Goal: Task Accomplishment & Management: Manage account settings

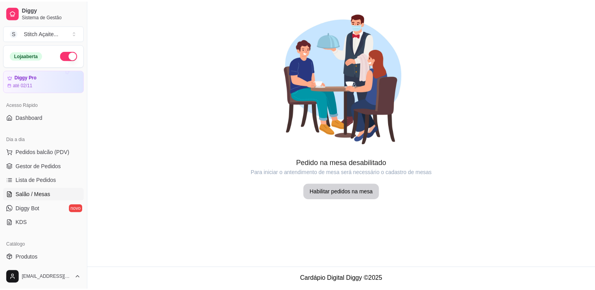
scroll to position [79, 0]
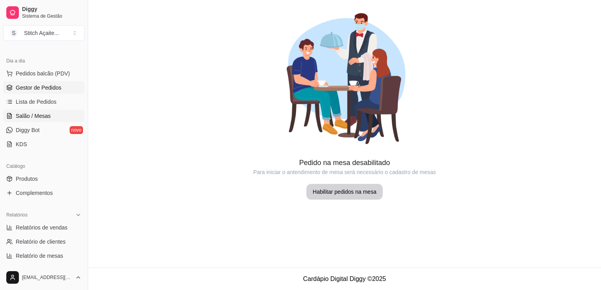
click at [39, 85] on span "Gestor de Pedidos" at bounding box center [39, 88] width 46 height 8
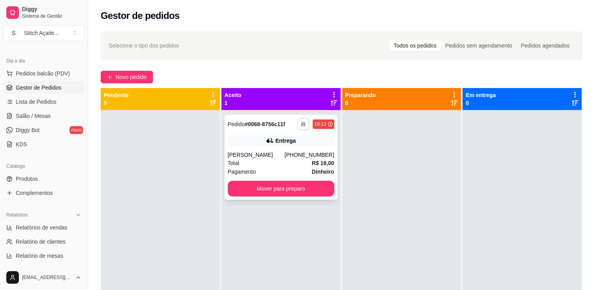
click at [305, 125] on button "button" at bounding box center [303, 124] width 12 height 12
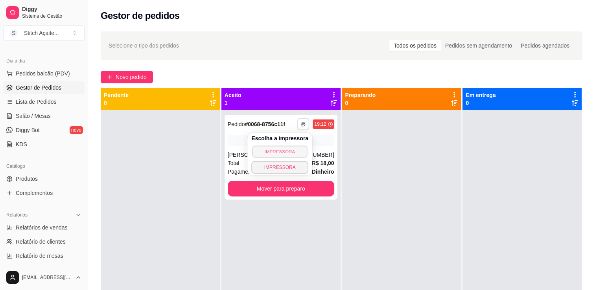
click at [274, 153] on button "IMPRESSORA" at bounding box center [279, 152] width 55 height 12
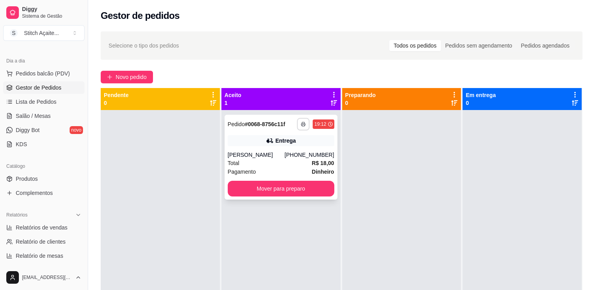
click at [300, 127] on button "button" at bounding box center [303, 124] width 13 height 13
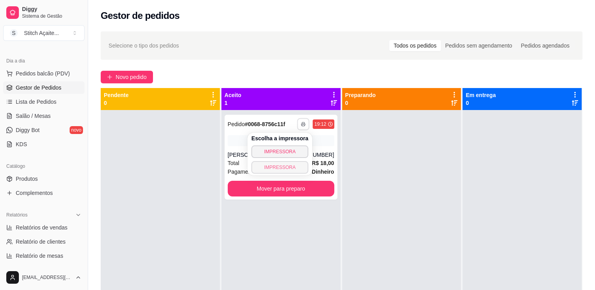
click at [272, 167] on button "IMPRESSORA" at bounding box center [279, 167] width 57 height 13
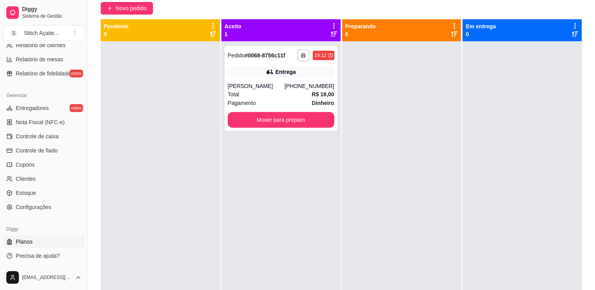
scroll to position [120, 0]
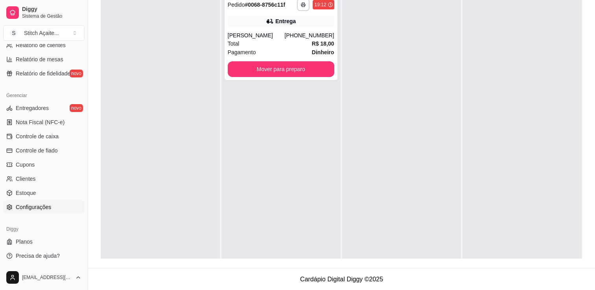
click at [38, 208] on span "Configurações" at bounding box center [33, 207] width 35 height 8
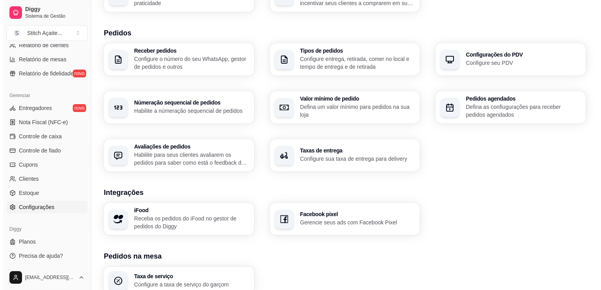
scroll to position [236, 0]
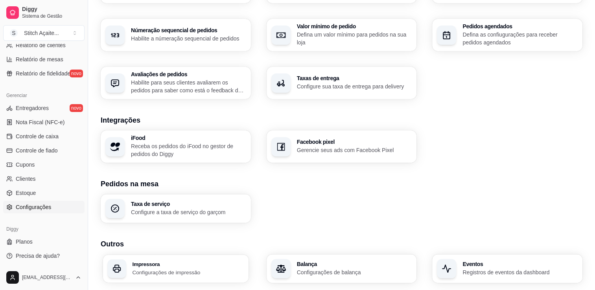
click at [171, 267] on div "Impressora Configurações de impressão" at bounding box center [188, 269] width 112 height 15
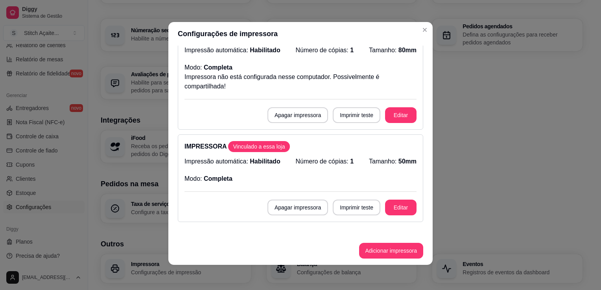
scroll to position [39, 0]
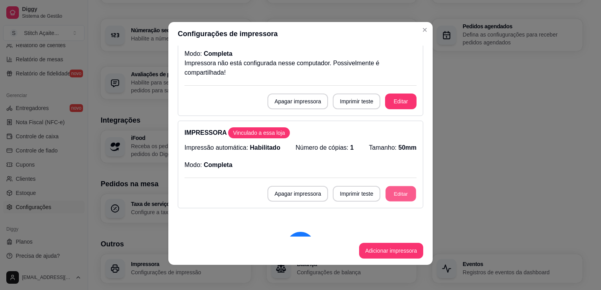
click at [398, 188] on button "Editar" at bounding box center [400, 193] width 31 height 15
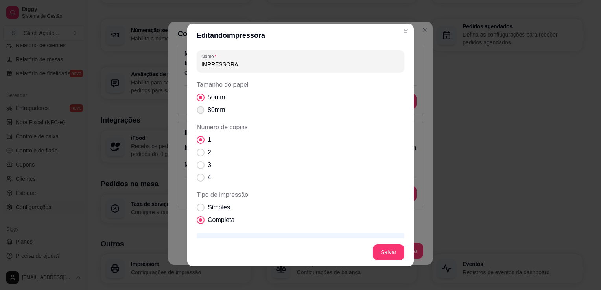
click at [219, 108] on span "80mm" at bounding box center [216, 109] width 17 height 9
click at [201, 112] on input "80mm" at bounding box center [198, 114] width 5 height 5
radio input "true"
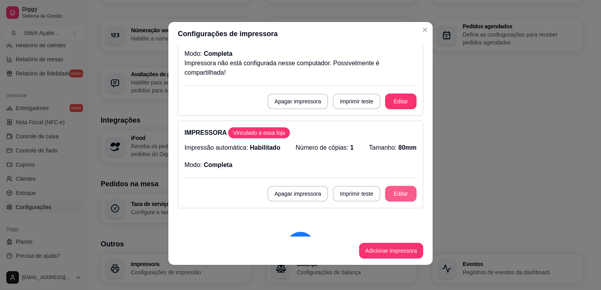
click at [391, 192] on button "Editar" at bounding box center [400, 194] width 31 height 16
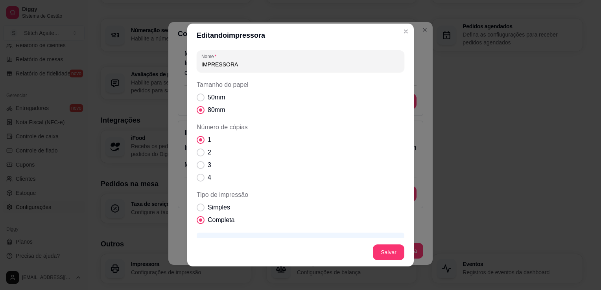
drag, startPoint x: 252, startPoint y: 69, endPoint x: 154, endPoint y: 70, distance: 98.3
click at [154, 70] on div "Editando impressora Nome IMPRESSORA Tamanho do papel 50mm 80mm Número de cópias…" at bounding box center [300, 145] width 601 height 290
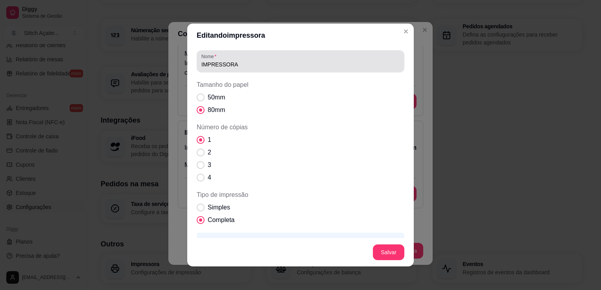
click at [245, 66] on input "IMPRESSORA" at bounding box center [300, 65] width 198 height 8
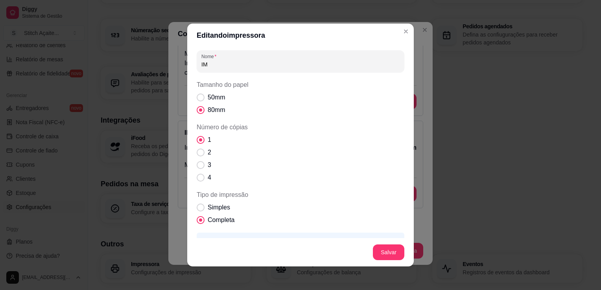
type input "I"
type input "nova"
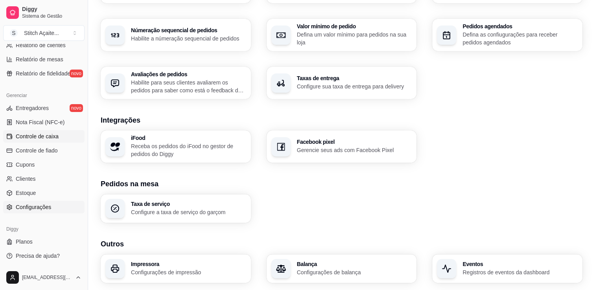
scroll to position [118, 0]
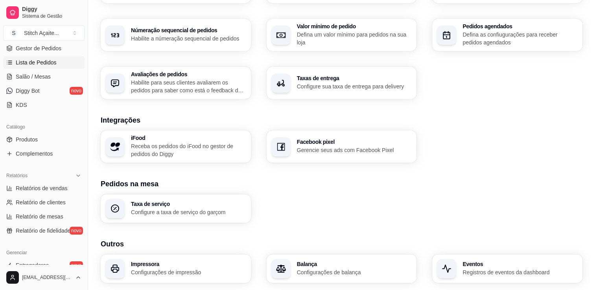
click at [39, 64] on span "Lista de Pedidos" at bounding box center [36, 63] width 41 height 8
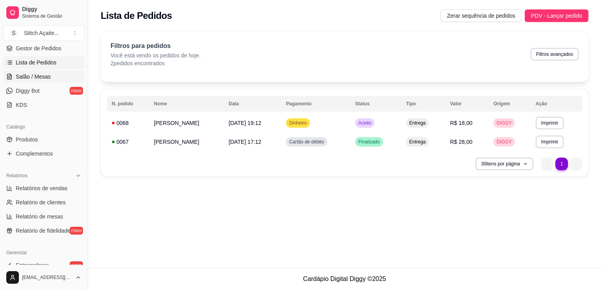
click at [37, 73] on span "Salão / Mesas" at bounding box center [33, 77] width 35 height 8
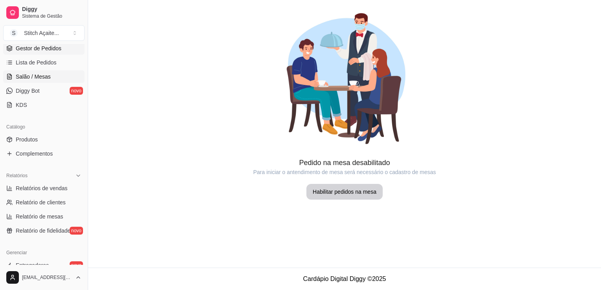
click at [39, 52] on span "Gestor de Pedidos" at bounding box center [39, 48] width 46 height 8
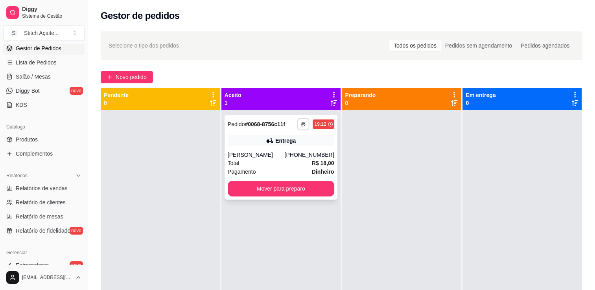
click at [306, 123] on button "button" at bounding box center [303, 124] width 12 height 12
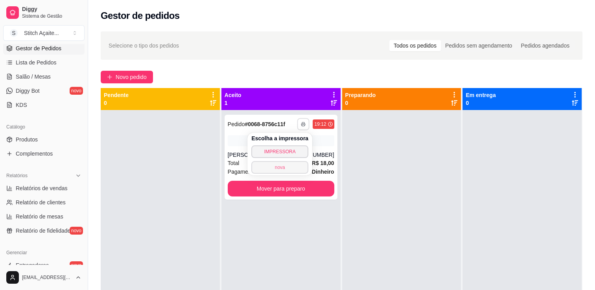
click at [280, 169] on button "nova" at bounding box center [279, 167] width 57 height 13
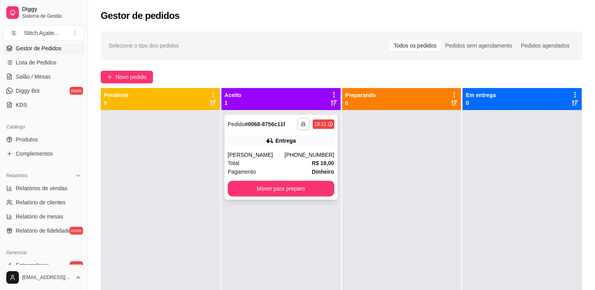
click at [301, 124] on icon "button" at bounding box center [303, 125] width 4 height 2
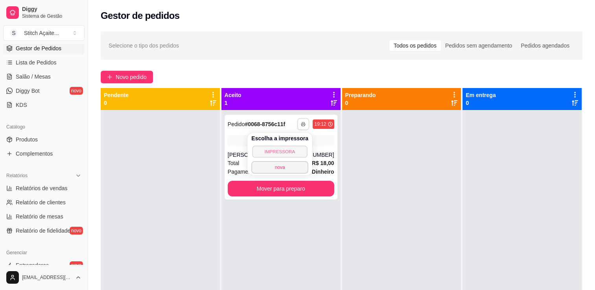
click at [282, 151] on button "IMPRESSORA" at bounding box center [279, 152] width 55 height 12
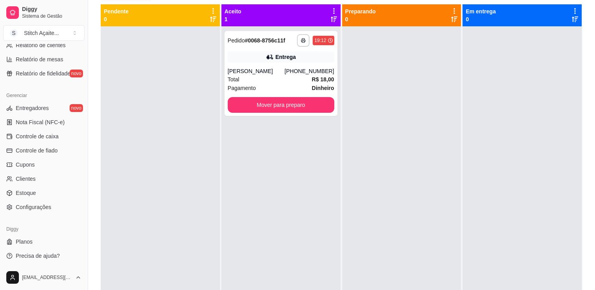
scroll to position [120, 0]
